Goal: Check status: Check status

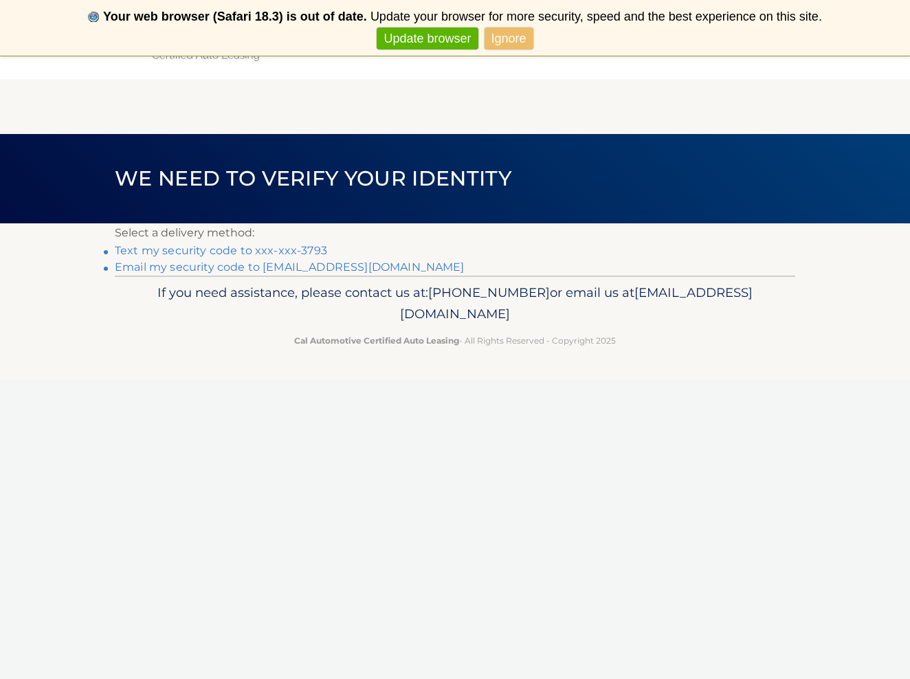
click at [202, 265] on link "**********" at bounding box center [290, 267] width 350 height 13
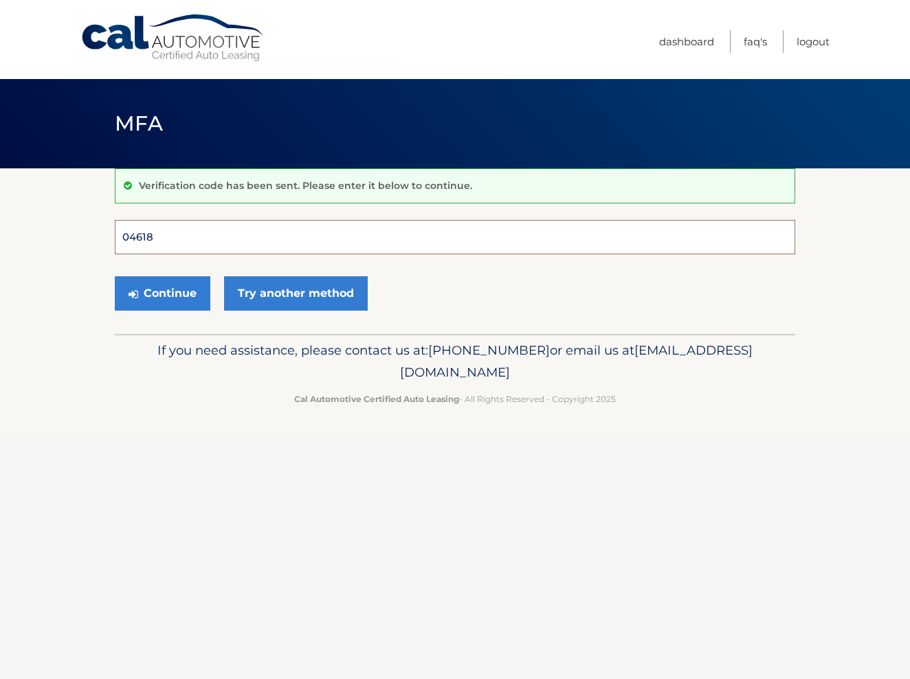
type input "046180"
click at [162, 293] on button "Continue" at bounding box center [163, 293] width 96 height 34
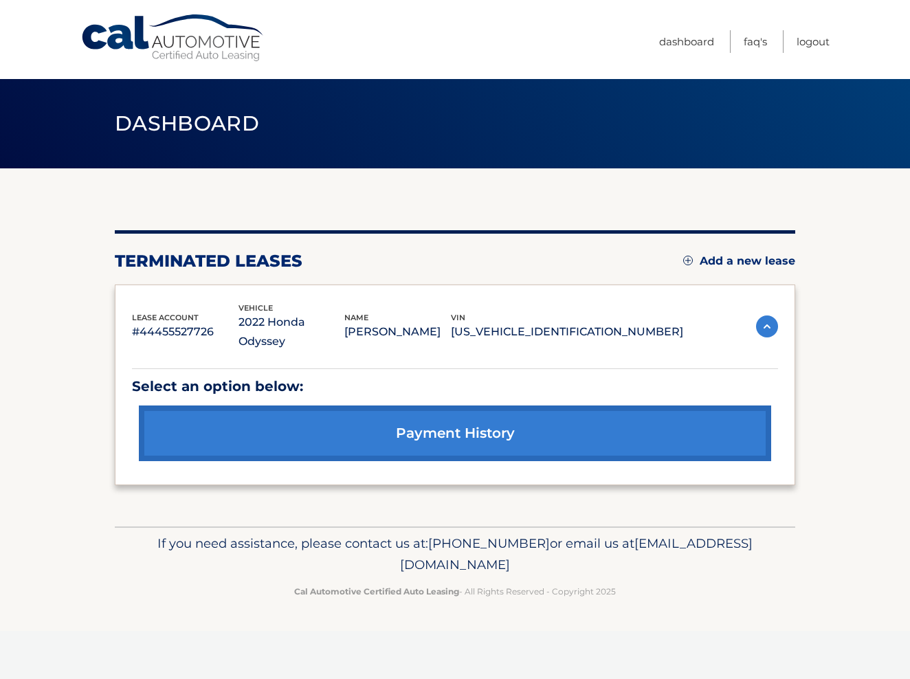
click at [640, 322] on p "5FNRL6H85NB067908" at bounding box center [567, 331] width 232 height 19
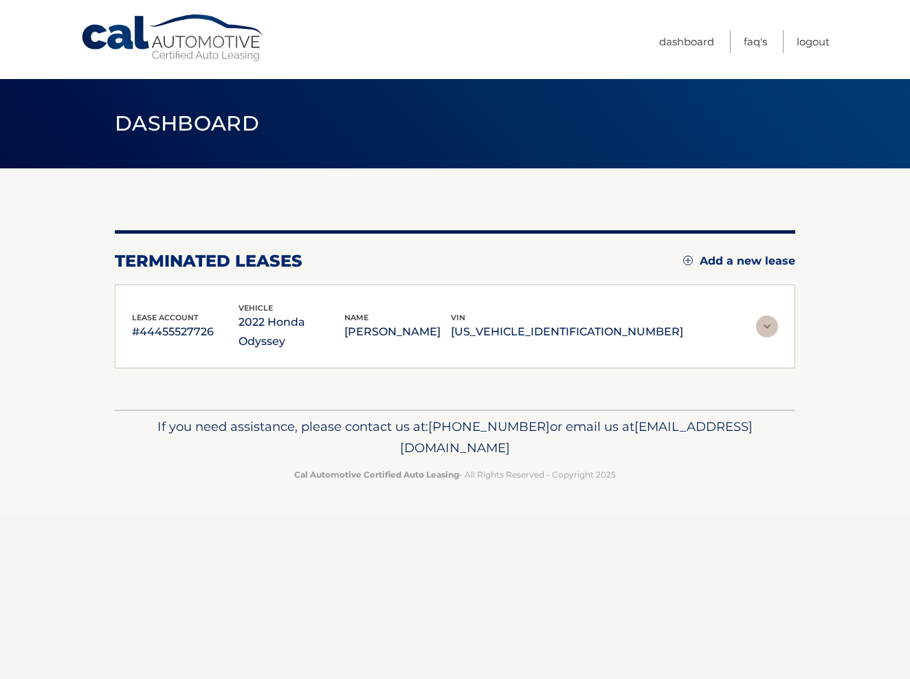
click at [330, 327] on p "2022 Honda Odyssey" at bounding box center [292, 332] width 107 height 39
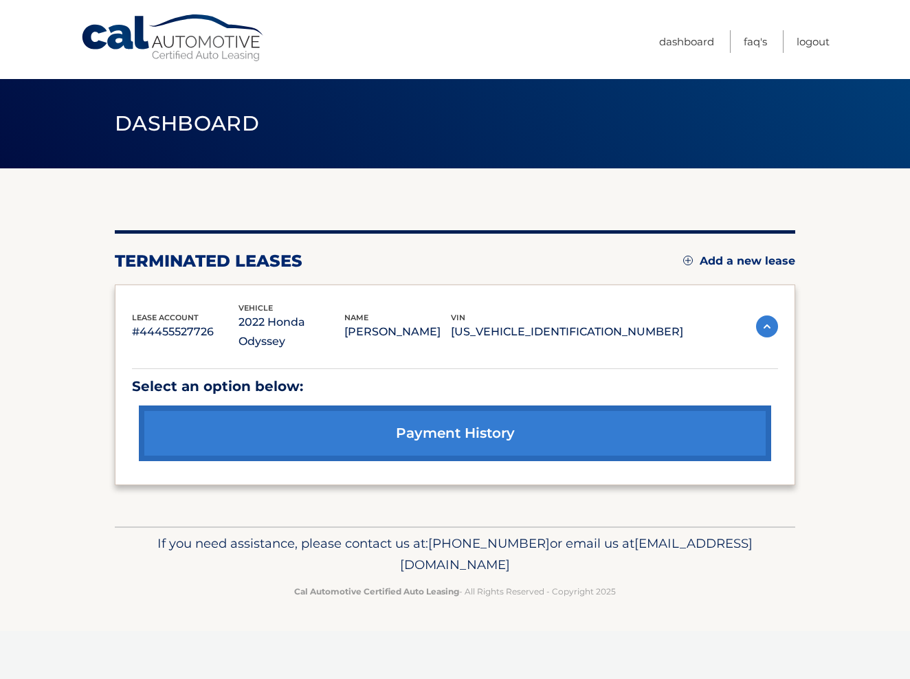
click at [444, 419] on link "payment history" at bounding box center [455, 434] width 633 height 56
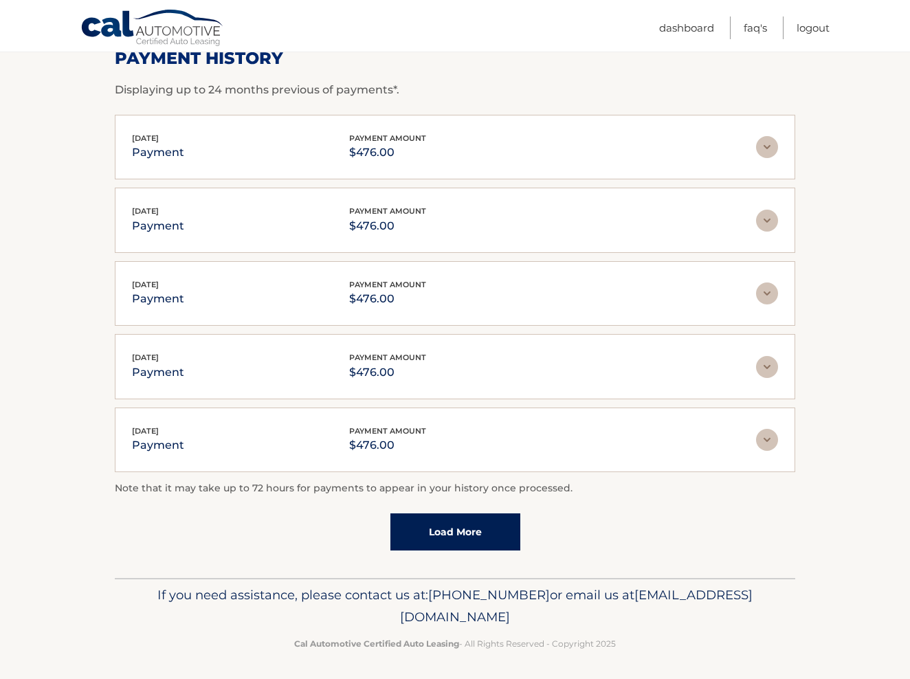
scroll to position [220, 0]
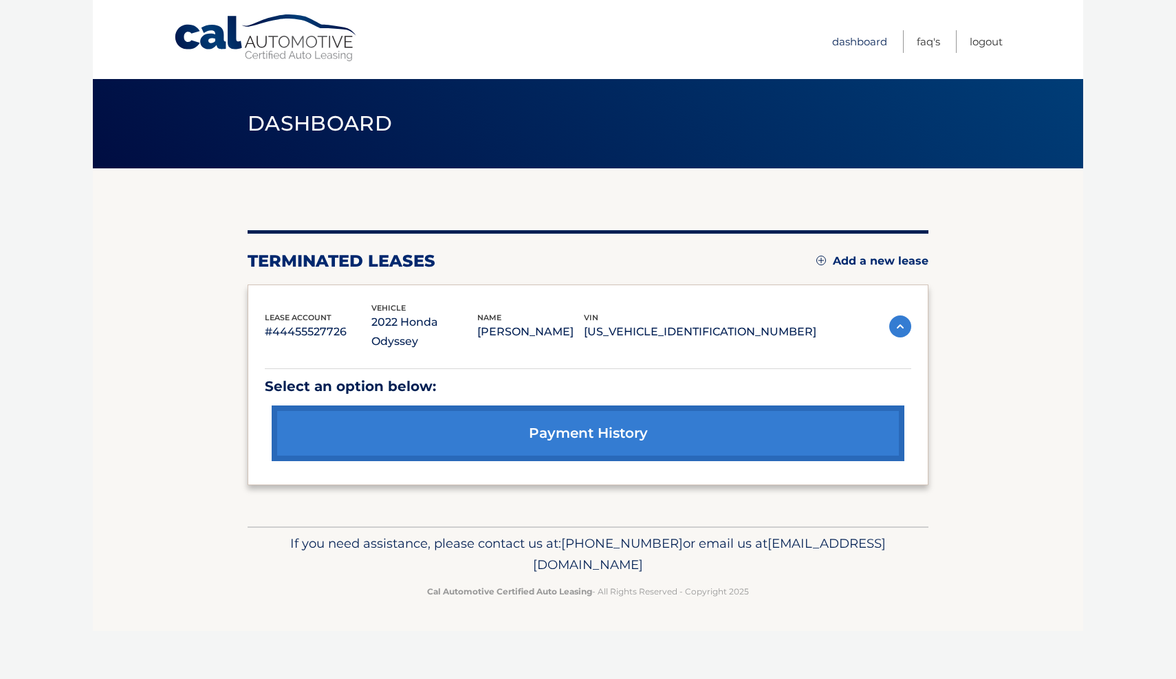
click at [851, 37] on link "Dashboard" at bounding box center [859, 41] width 55 height 23
click at [591, 415] on link "payment history" at bounding box center [588, 434] width 633 height 56
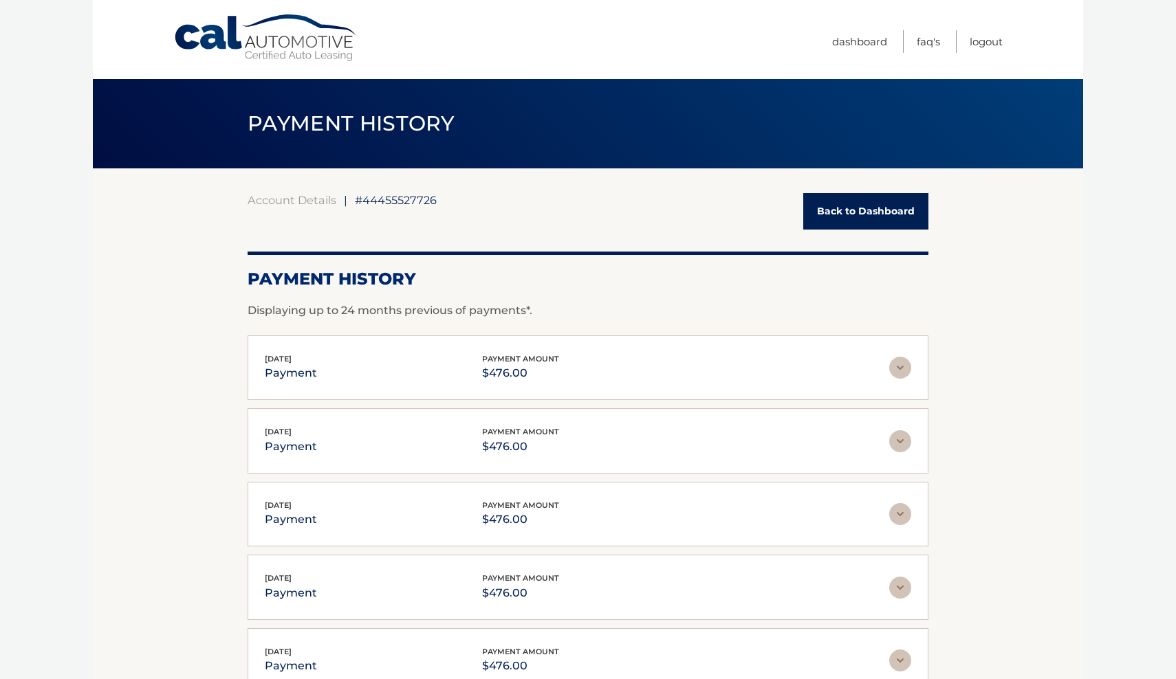
click at [219, 1] on div "Menu Dashboard FAQ's Logout" at bounding box center [587, 39] width 829 height 79
